Goal: Navigation & Orientation: Find specific page/section

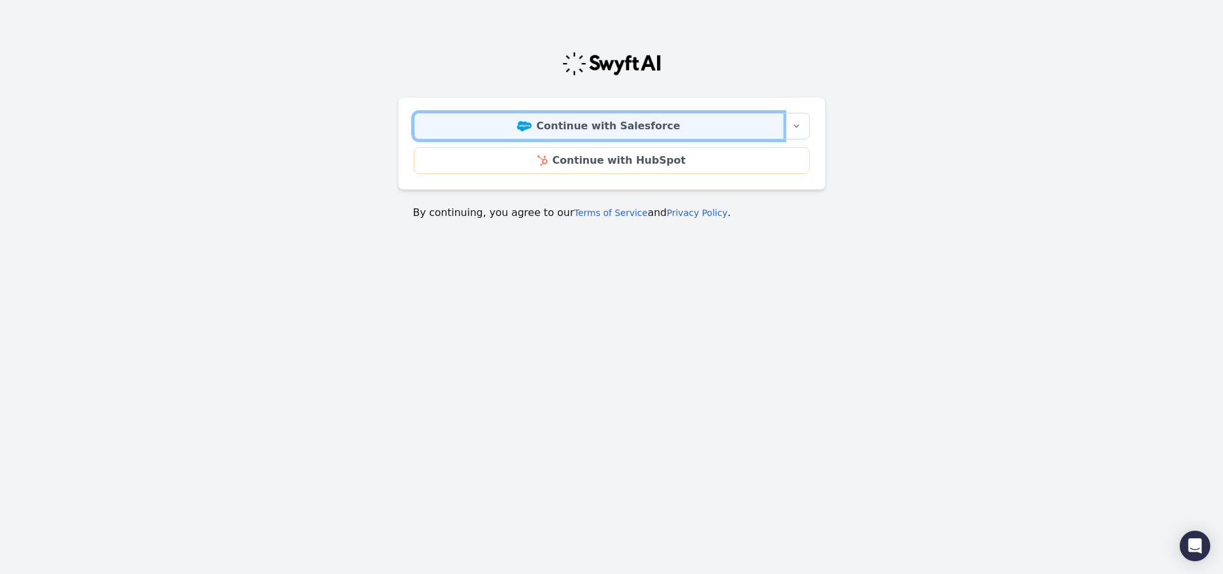
click at [585, 129] on link "Continue with Salesforce" at bounding box center [599, 126] width 370 height 27
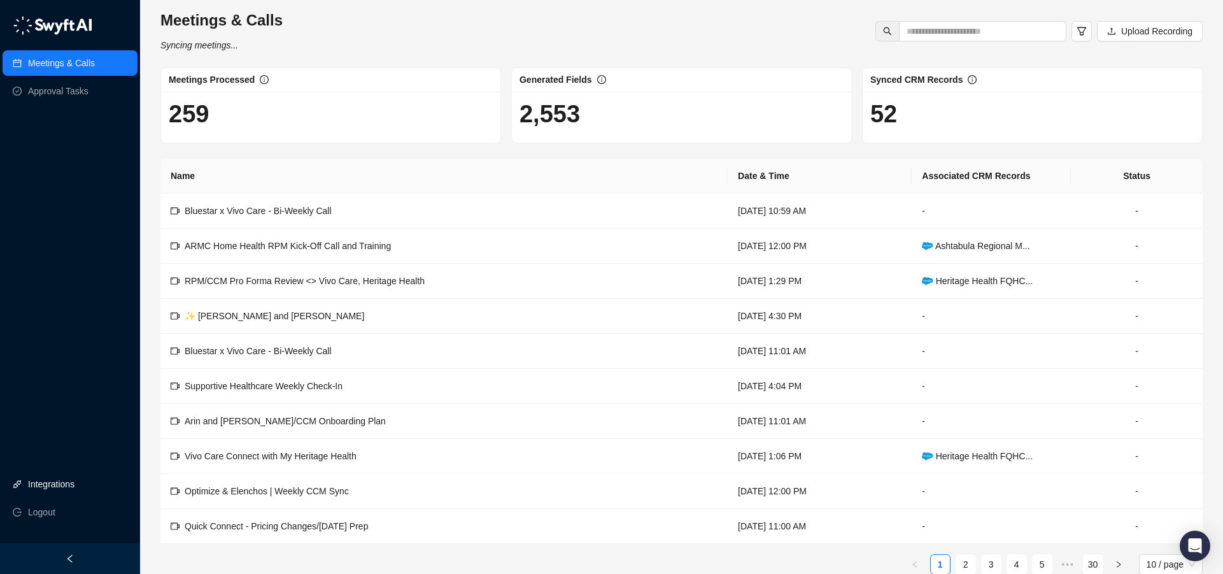
click at [33, 489] on link "Integrations" at bounding box center [51, 483] width 46 height 25
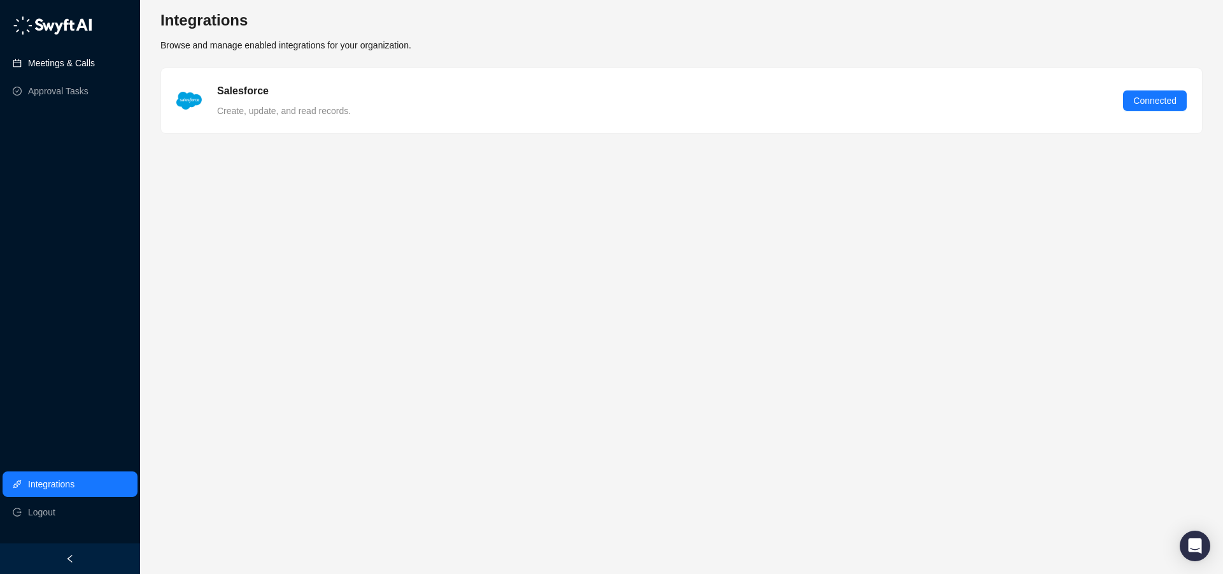
click at [43, 60] on link "Meetings & Calls" at bounding box center [61, 62] width 67 height 25
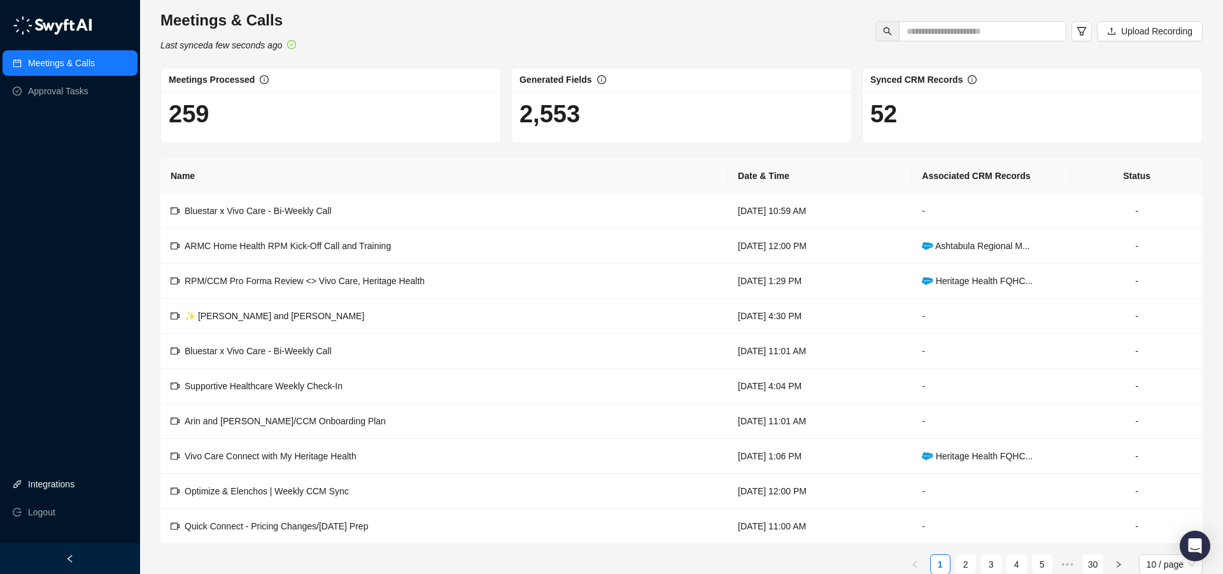
click at [60, 480] on link "Integrations" at bounding box center [51, 483] width 46 height 25
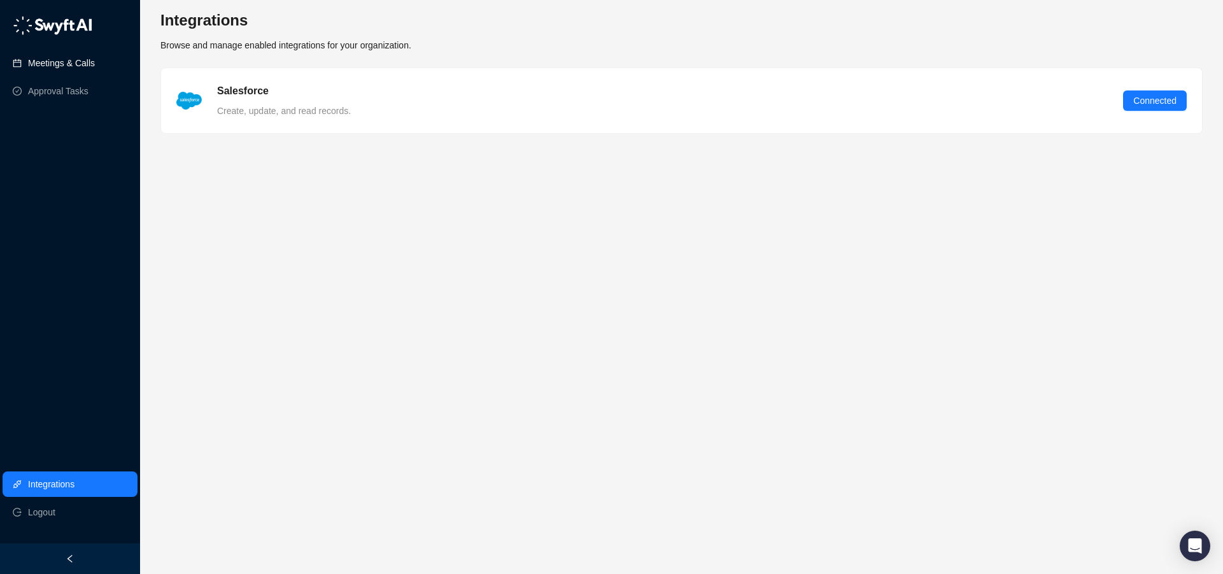
click at [38, 69] on link "Meetings & Calls" at bounding box center [61, 62] width 67 height 25
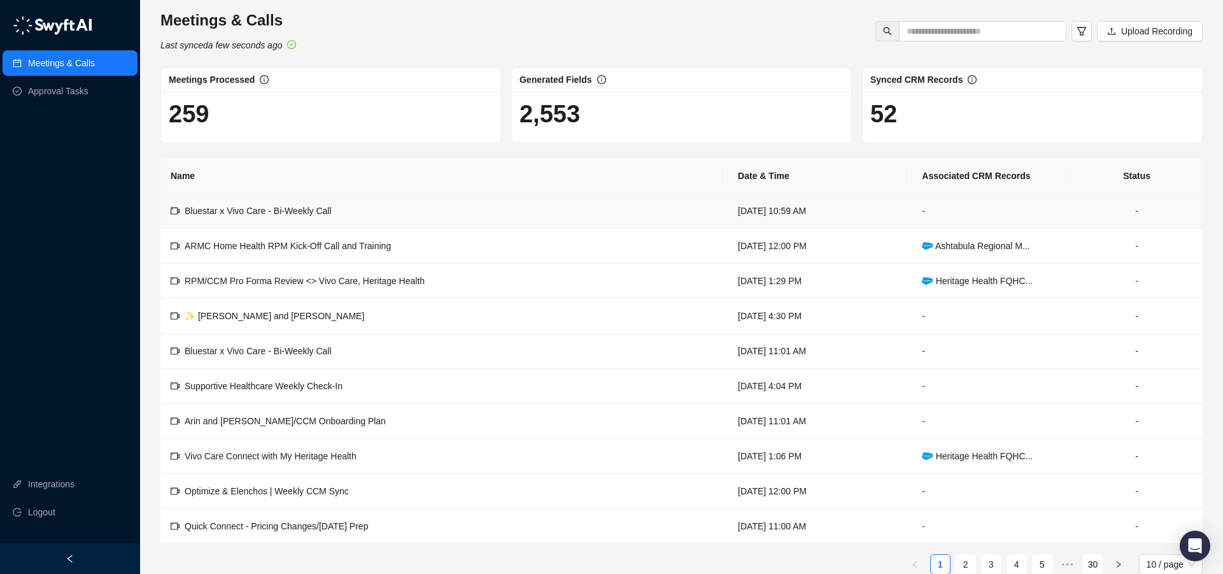
click at [347, 209] on td "Bluestar x Vivo Care - Bi-Weekly Call" at bounding box center [443, 211] width 567 height 35
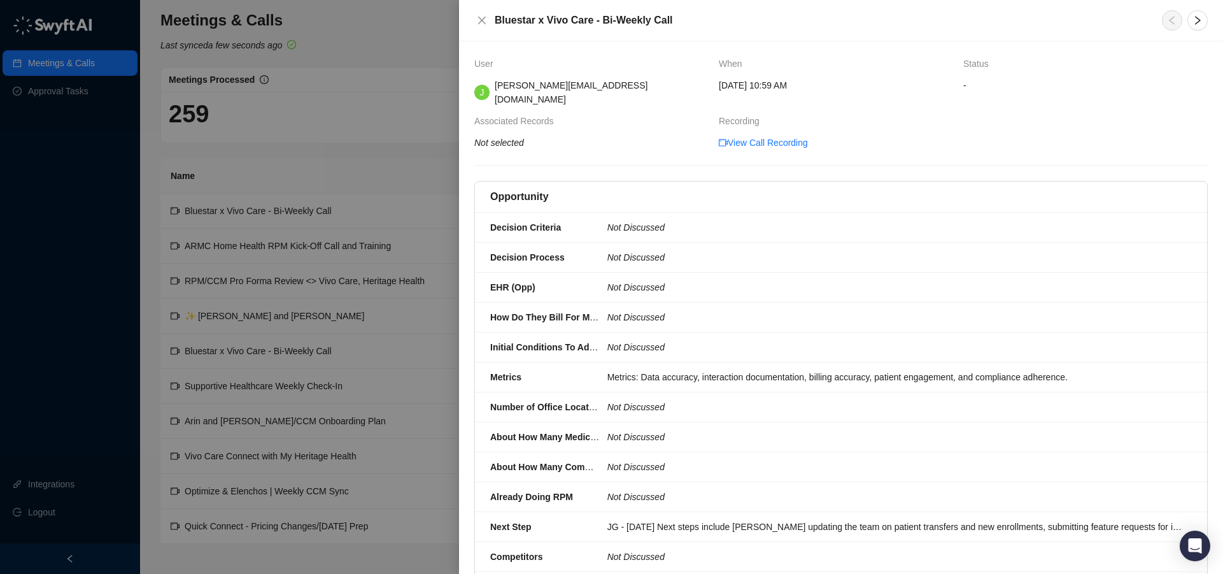
click at [477, 31] on div "Bluestar x Vivo Care - Bi-Weekly Call" at bounding box center [841, 20] width 764 height 41
click at [475, 19] on button "Close" at bounding box center [481, 20] width 15 height 15
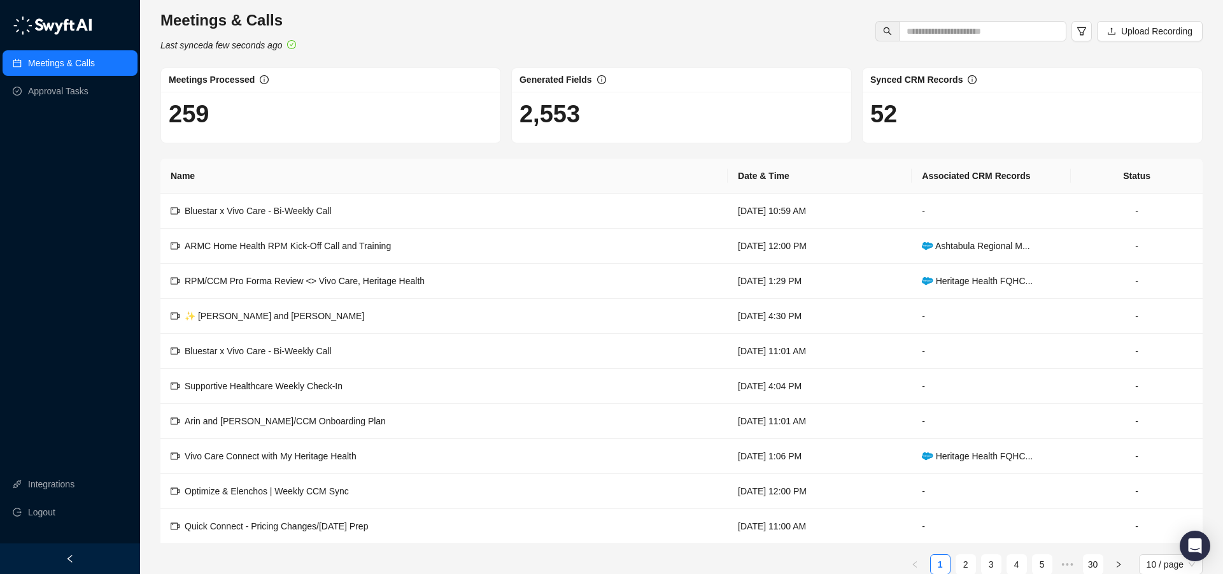
click at [588, 13] on div "Meetings & Calls Last synced a few seconds ago Upload Recording" at bounding box center [682, 31] width 1050 height 42
click at [773, 8] on div "Meetings & Calls Last synced a few seconds ago Upload Recording Meetings Proces…" at bounding box center [681, 297] width 1083 height 595
click at [365, 19] on div "Meetings & Calls Last synced a few seconds ago Upload Recording" at bounding box center [682, 31] width 1050 height 42
click at [68, 479] on link "Integrations" at bounding box center [51, 483] width 46 height 25
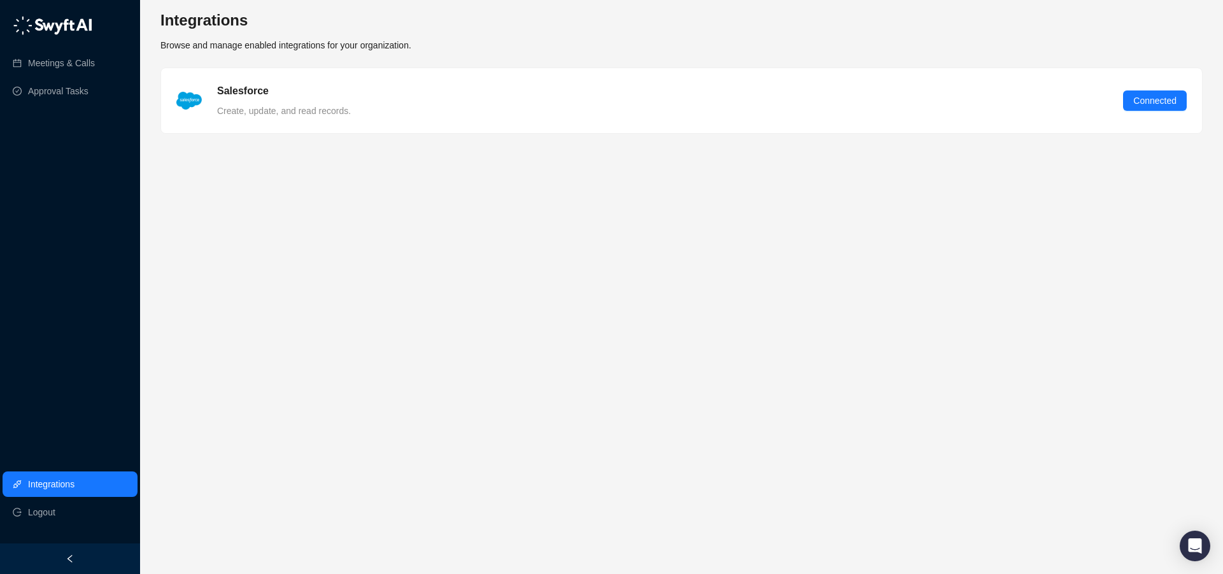
click at [70, 554] on icon "left" at bounding box center [70, 558] width 9 height 9
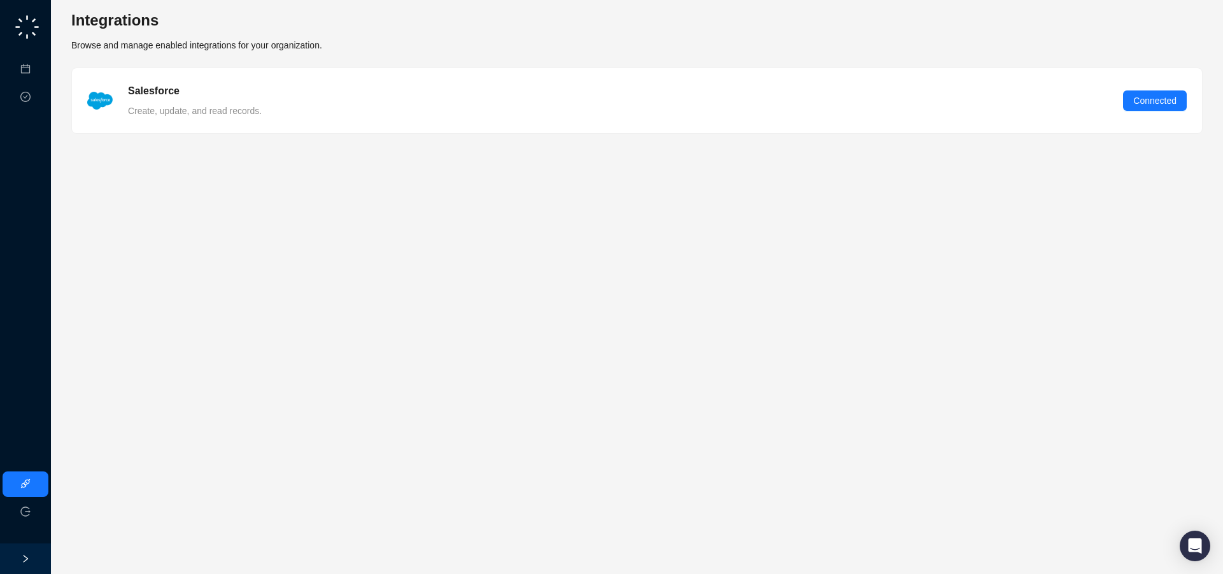
click at [37, 559] on div at bounding box center [25, 558] width 51 height 31
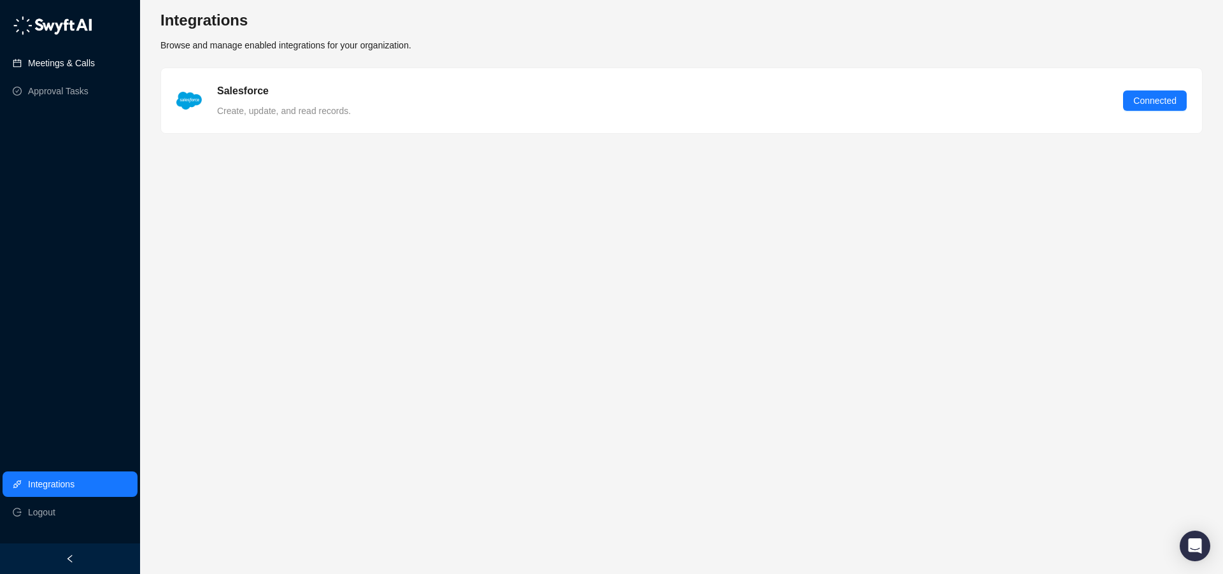
click at [57, 67] on link "Meetings & Calls" at bounding box center [61, 62] width 67 height 25
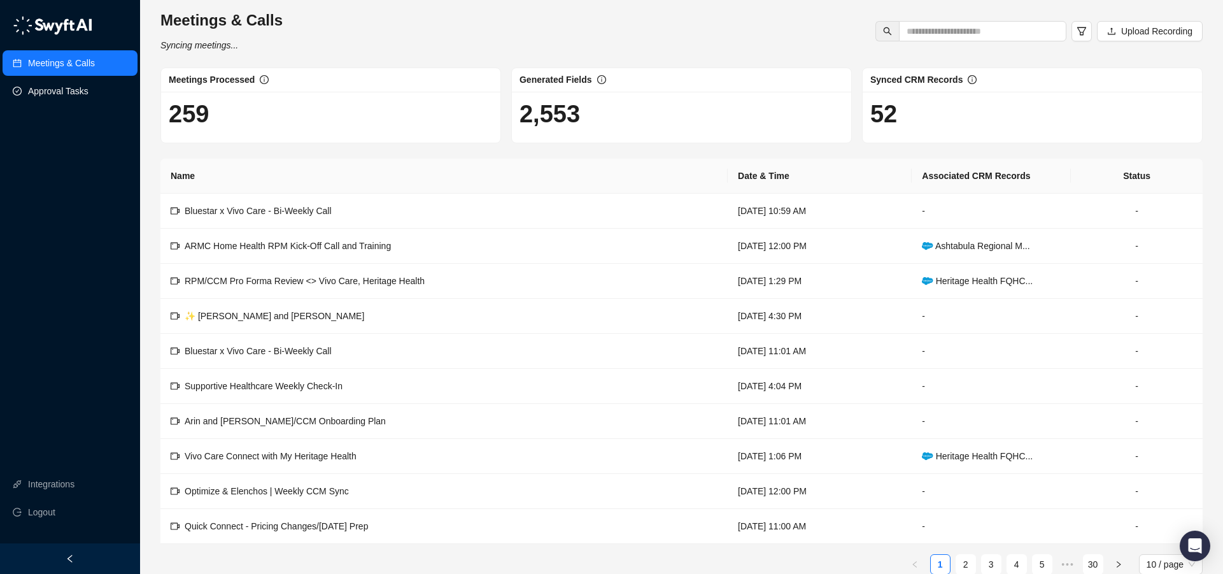
click at [88, 98] on link "Approval Tasks" at bounding box center [58, 90] width 60 height 25
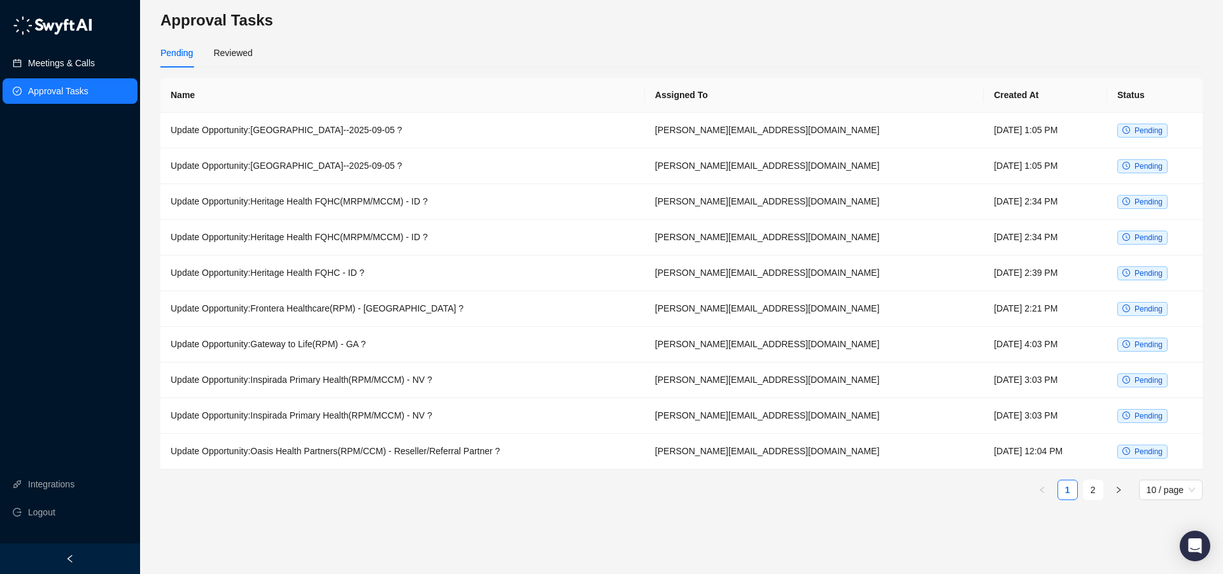
click at [65, 60] on link "Meetings & Calls" at bounding box center [61, 62] width 67 height 25
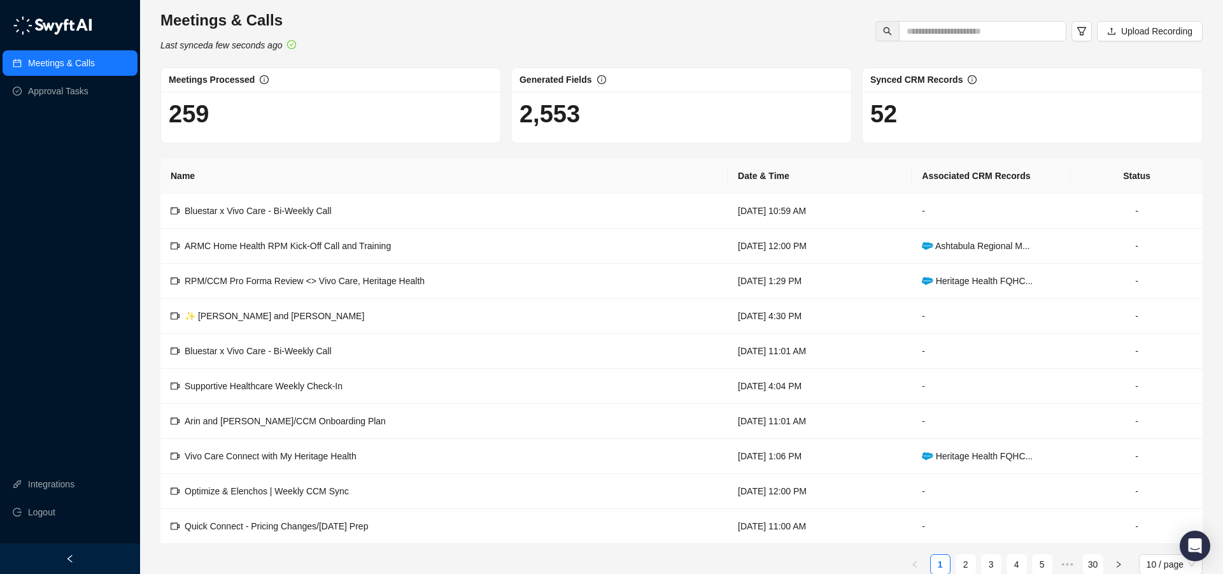
click at [513, 17] on div "Meetings & Calls Last synced a few seconds ago Upload Recording" at bounding box center [682, 31] width 1050 height 42
